Goal: Navigation & Orientation: Find specific page/section

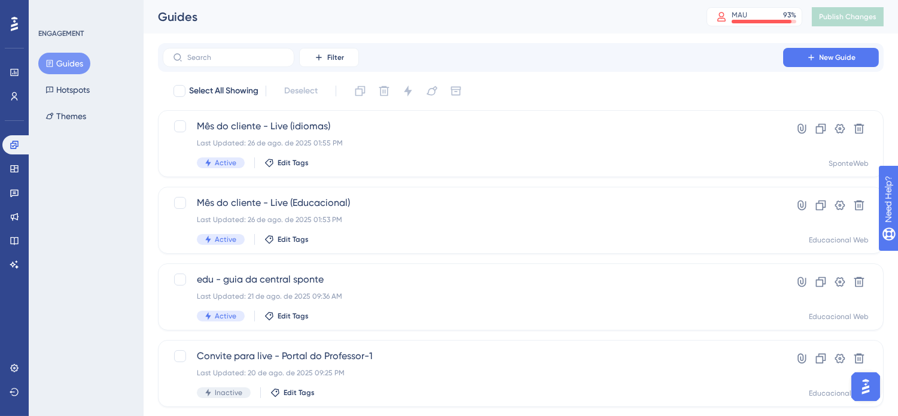
click at [0, 0] on div "Guides MAU 93 % Click to see add-on and upgrade options Publish Changes" at bounding box center [0, 0] width 0 height 0
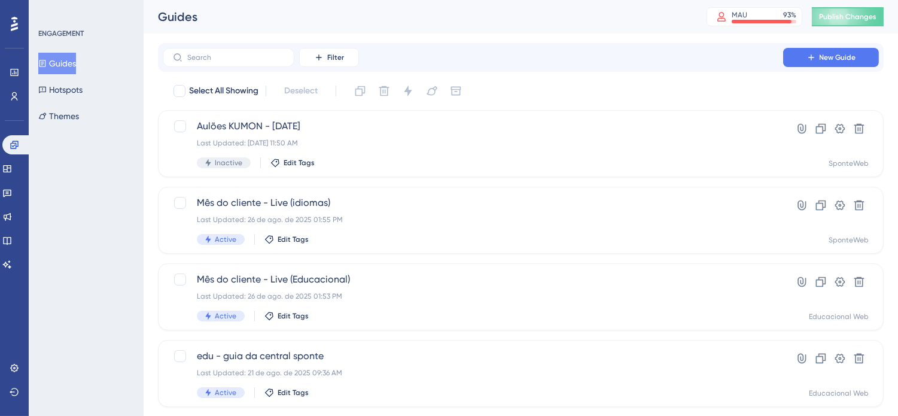
click at [75, 245] on div "ENGAGEMENT Guides Hotspots Themes" at bounding box center [86, 208] width 115 height 416
click at [86, 270] on div "ENGAGEMENT Guides Hotspots Themes" at bounding box center [86, 208] width 115 height 416
